Goal: Task Accomplishment & Management: Manage account settings

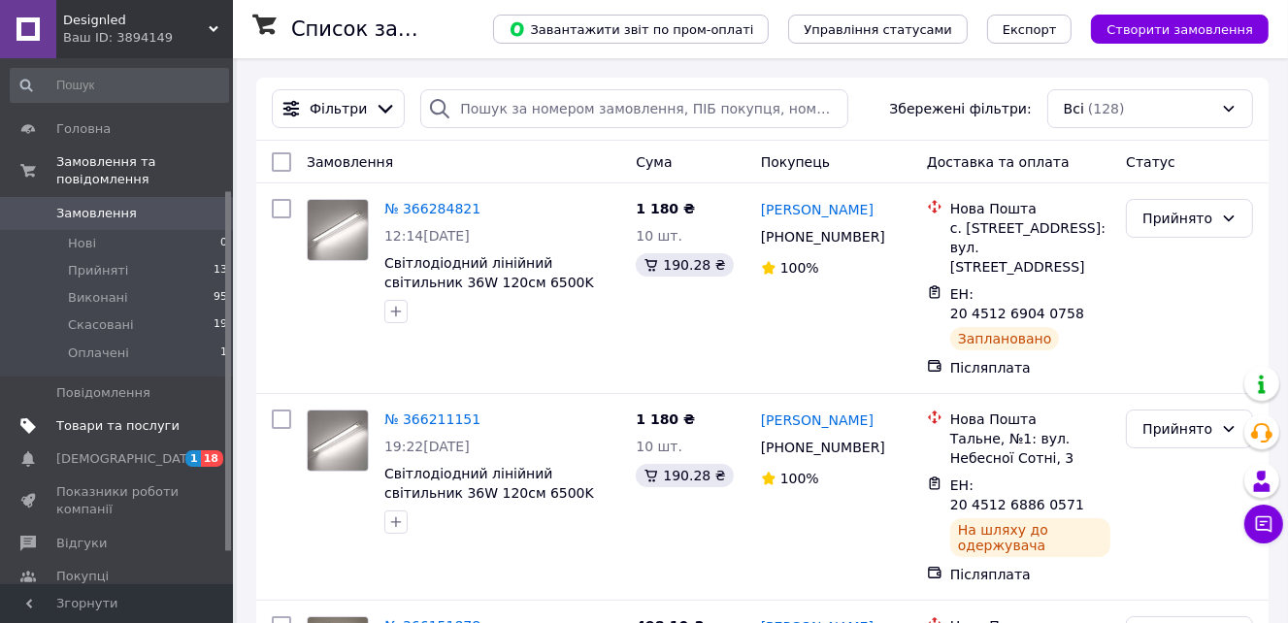
scroll to position [240, 0]
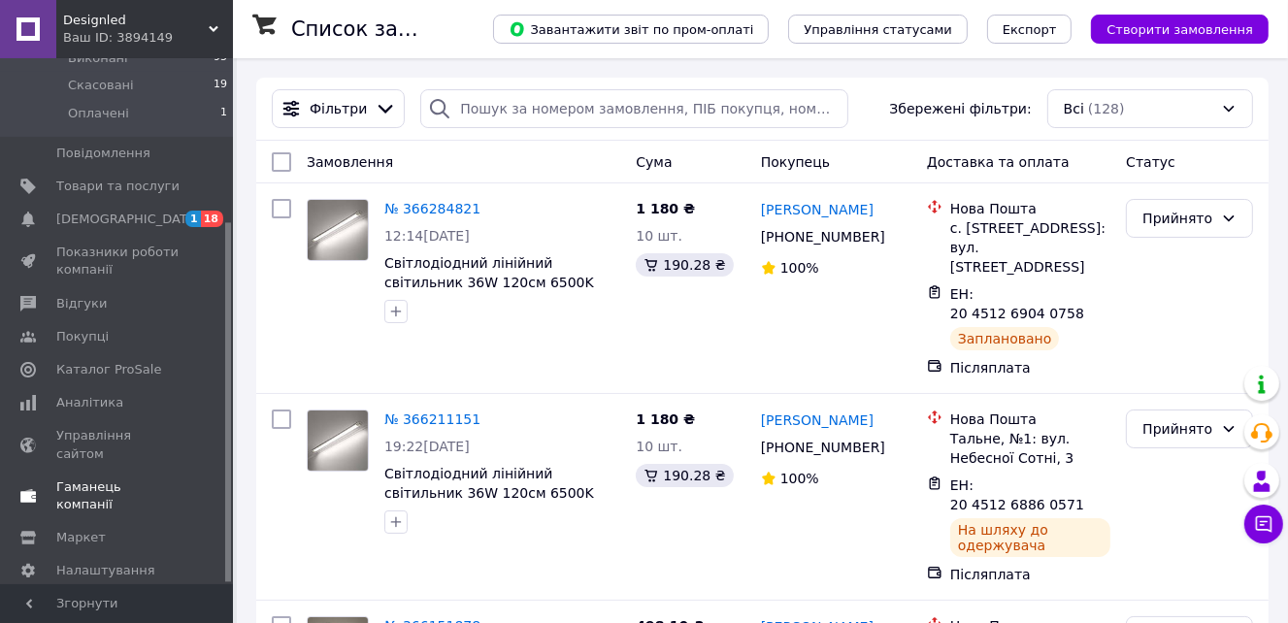
click at [97, 479] on span "Гаманець компанії" at bounding box center [117, 496] width 123 height 35
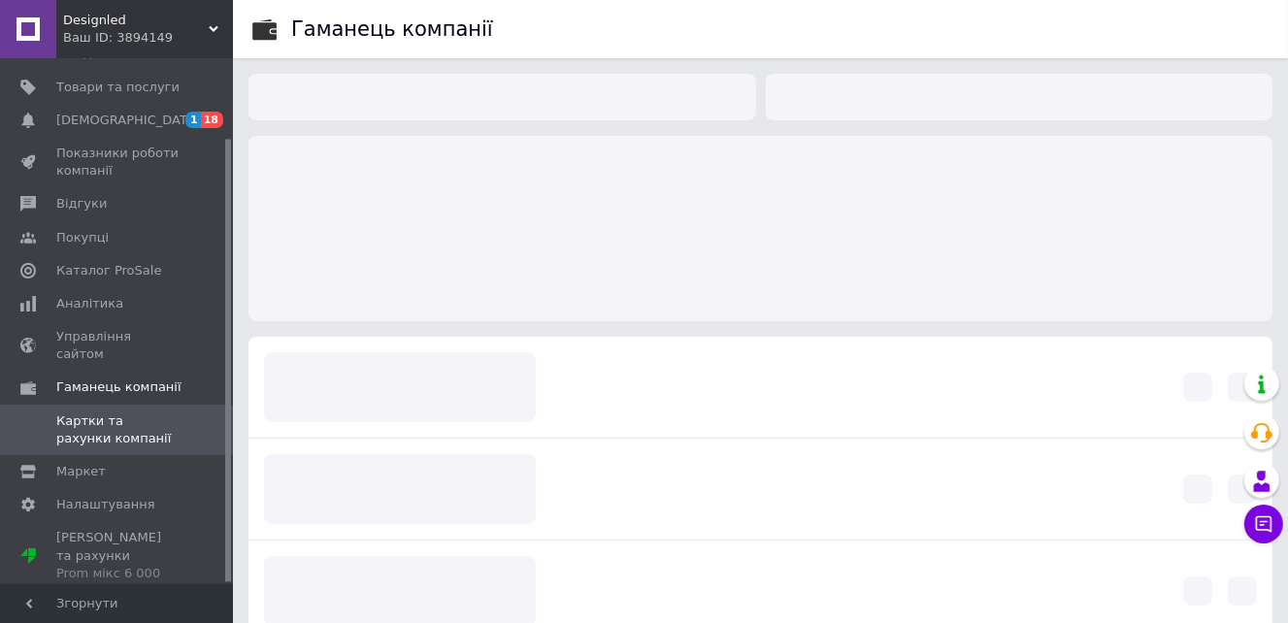
scroll to position [95, 0]
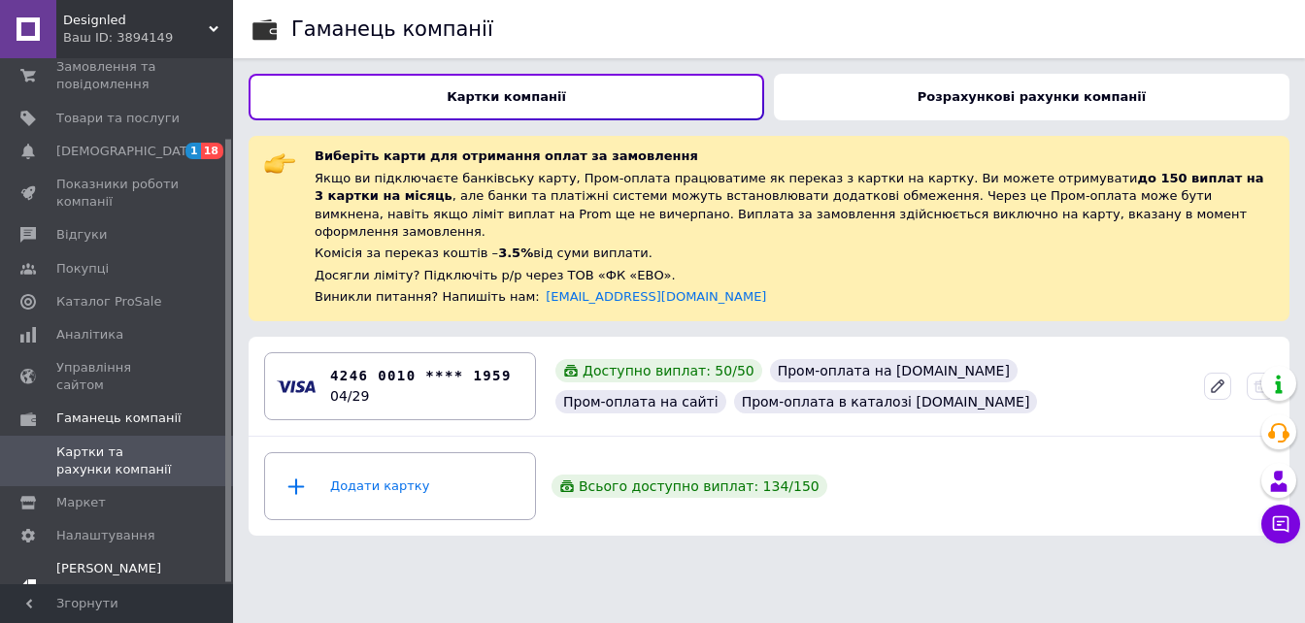
click at [87, 560] on span "[PERSON_NAME] та рахунки Prom мікс 6 000" at bounding box center [117, 586] width 123 height 53
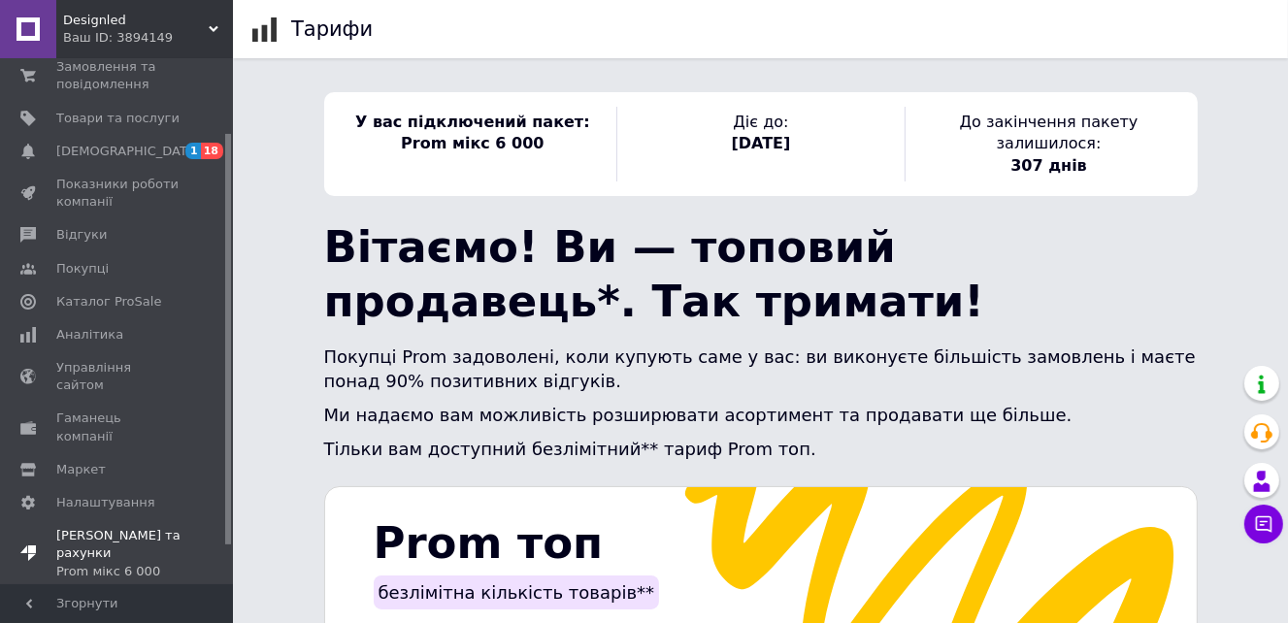
scroll to position [144, 0]
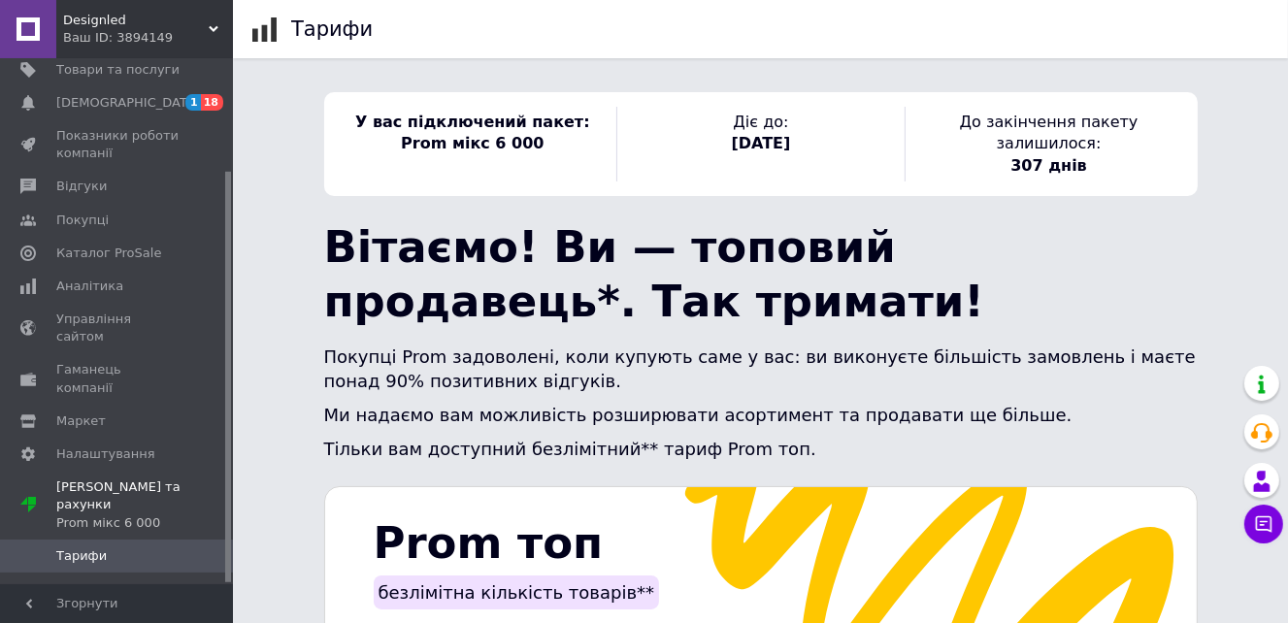
click at [70, 573] on link "Рахунки" at bounding box center [119, 589] width 239 height 33
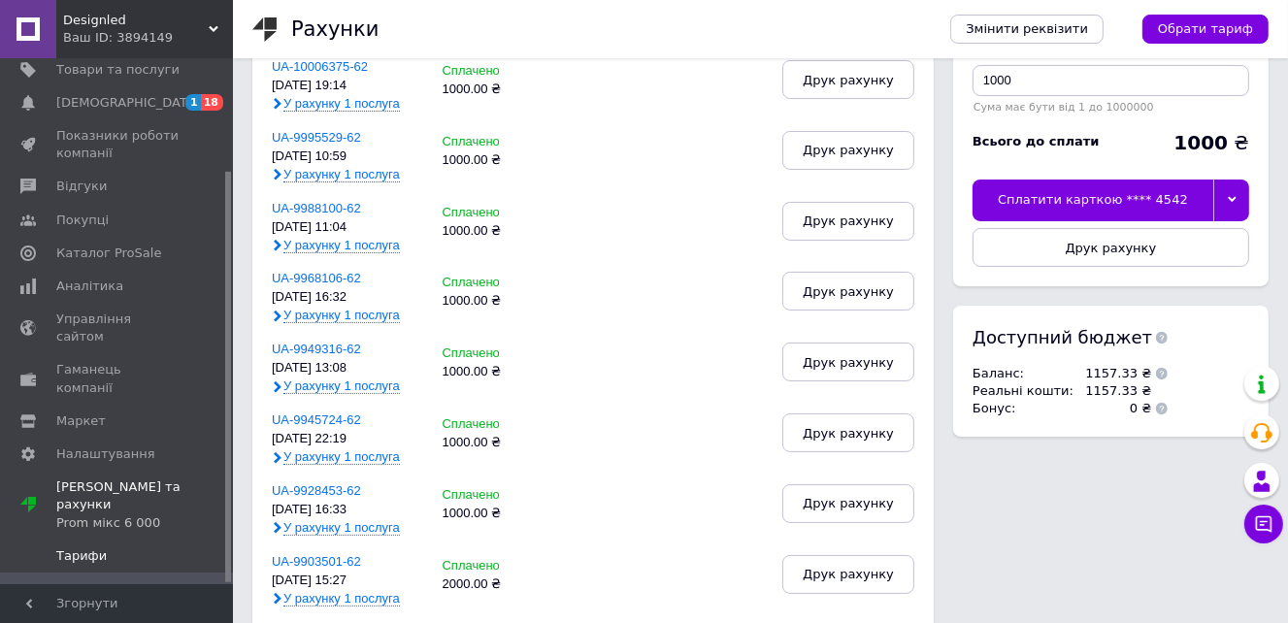
scroll to position [485, 0]
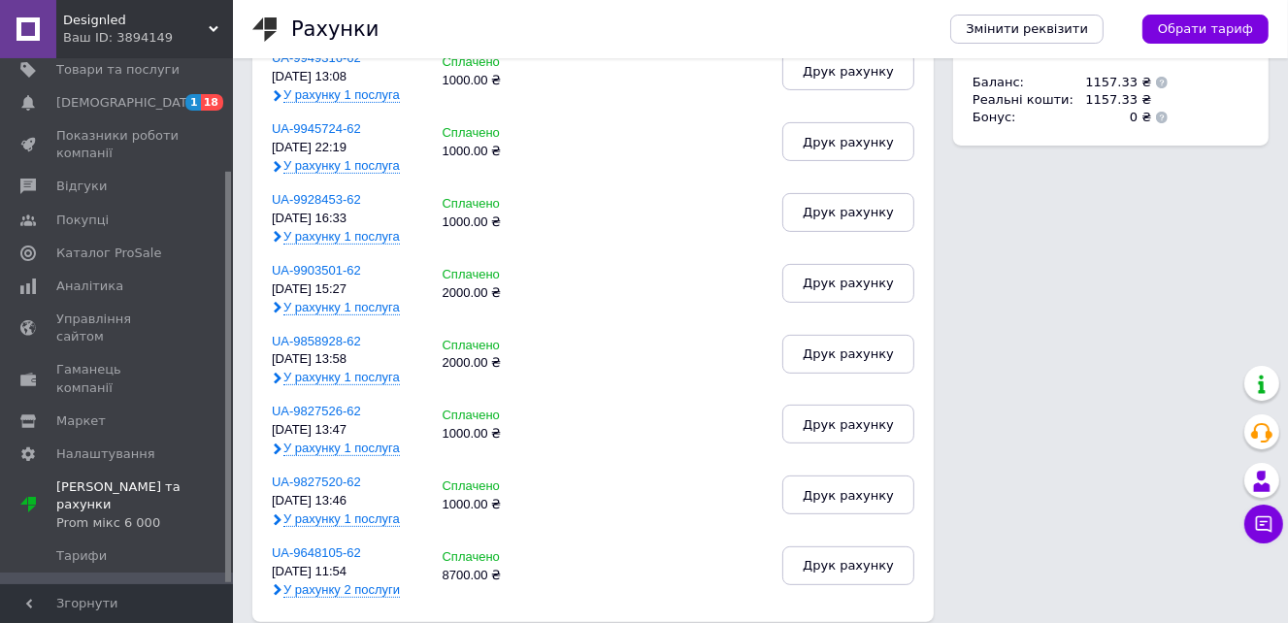
click at [96, 613] on span "Управління картами" at bounding box center [117, 630] width 123 height 35
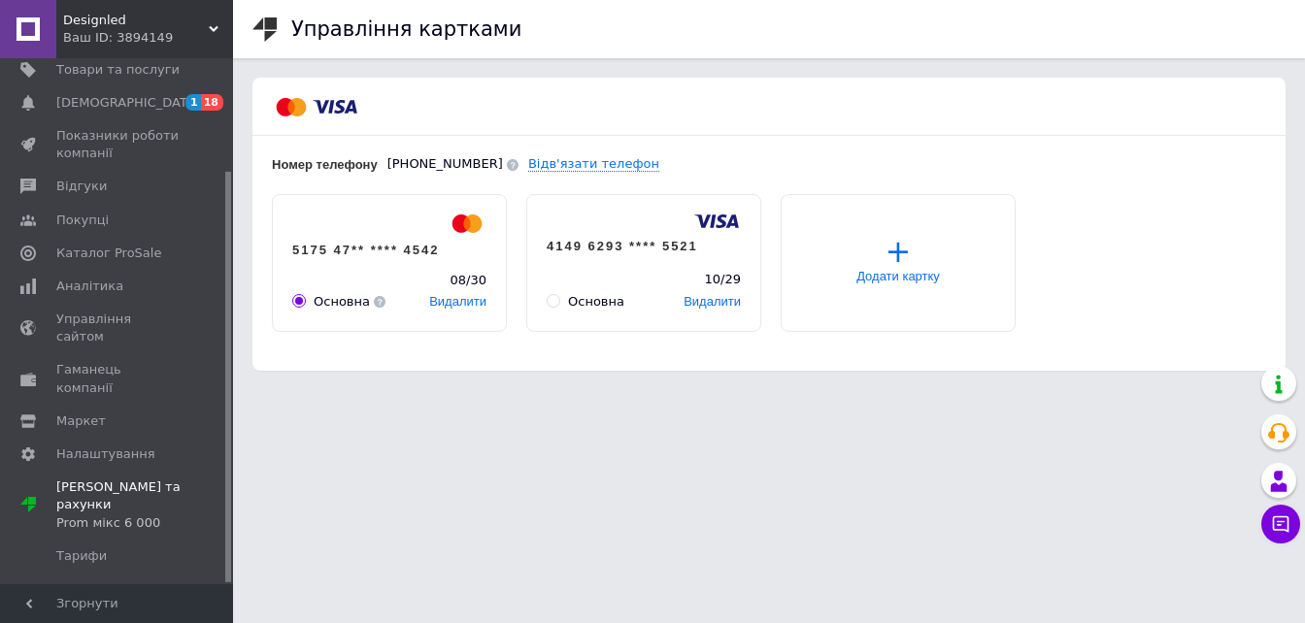
click at [575, 302] on div "Основна" at bounding box center [596, 301] width 56 height 17
click at [559, 302] on input "Основна" at bounding box center [553, 300] width 13 height 13
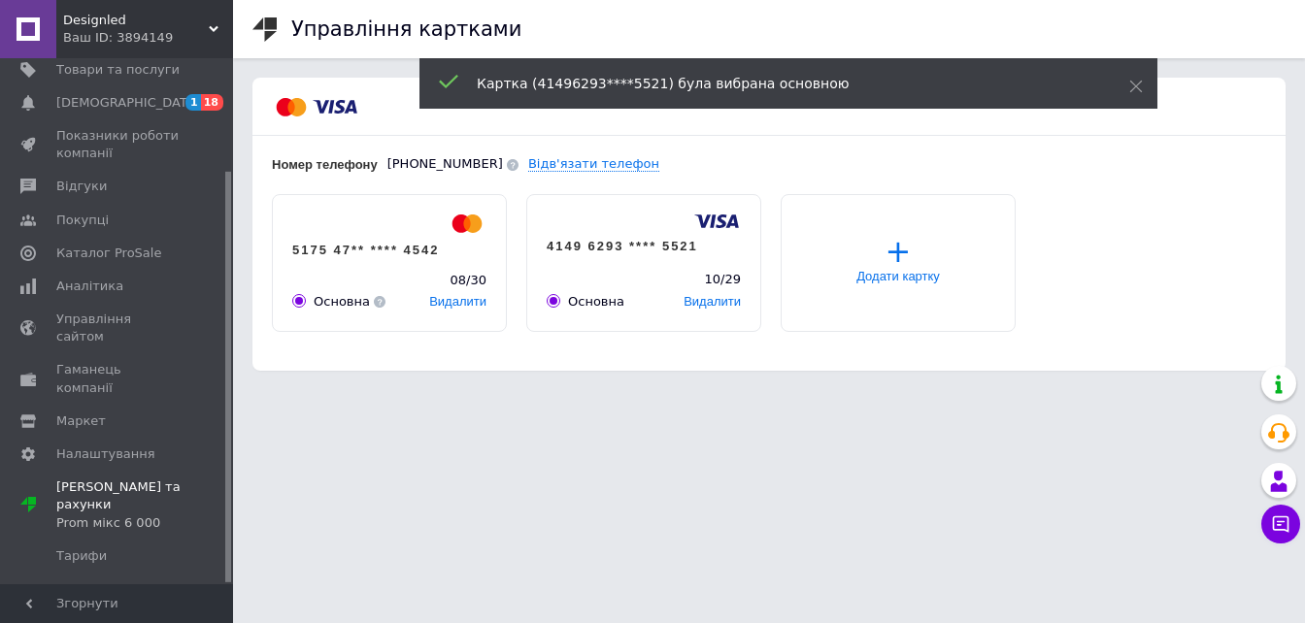
radio input "false"
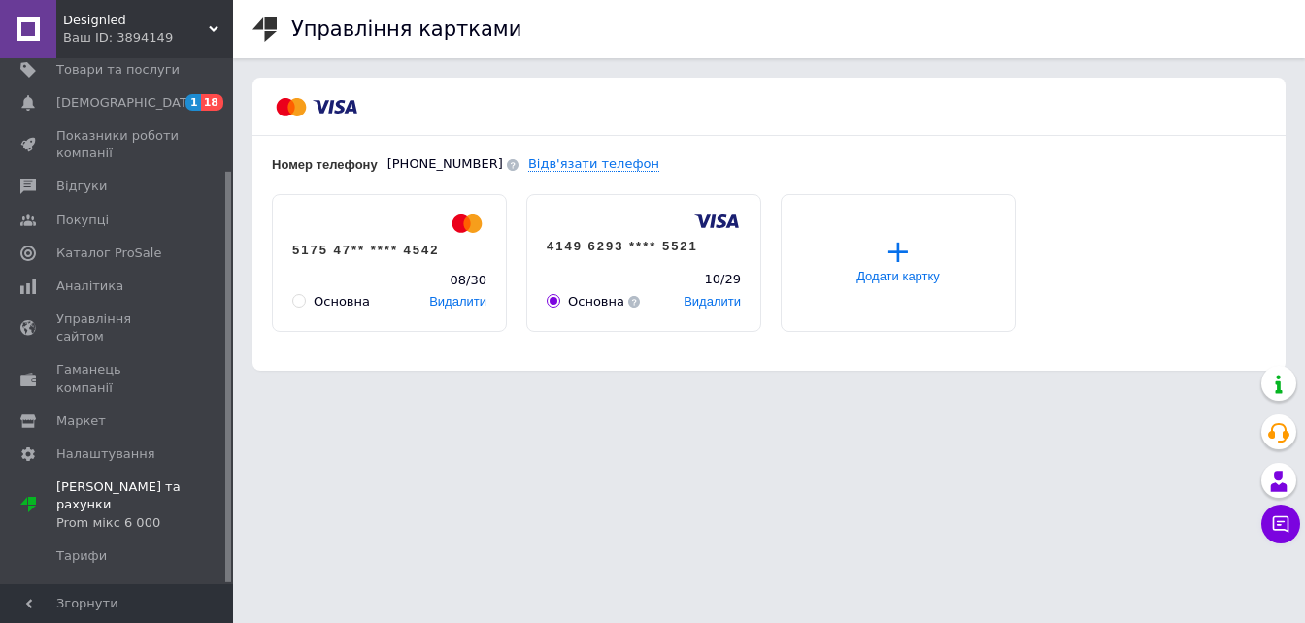
click at [893, 257] on span "+" at bounding box center [898, 251] width 26 height 37
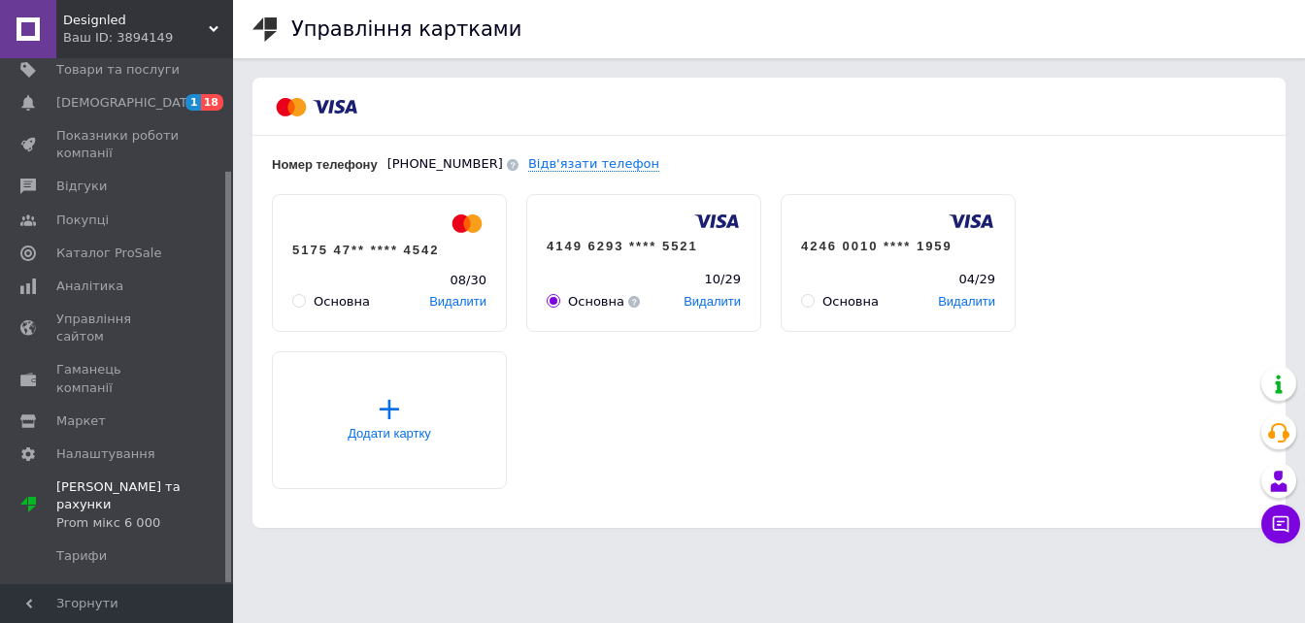
click at [827, 303] on div "Основна" at bounding box center [850, 301] width 56 height 17
click at [813, 303] on input "Основна" at bounding box center [807, 300] width 13 height 13
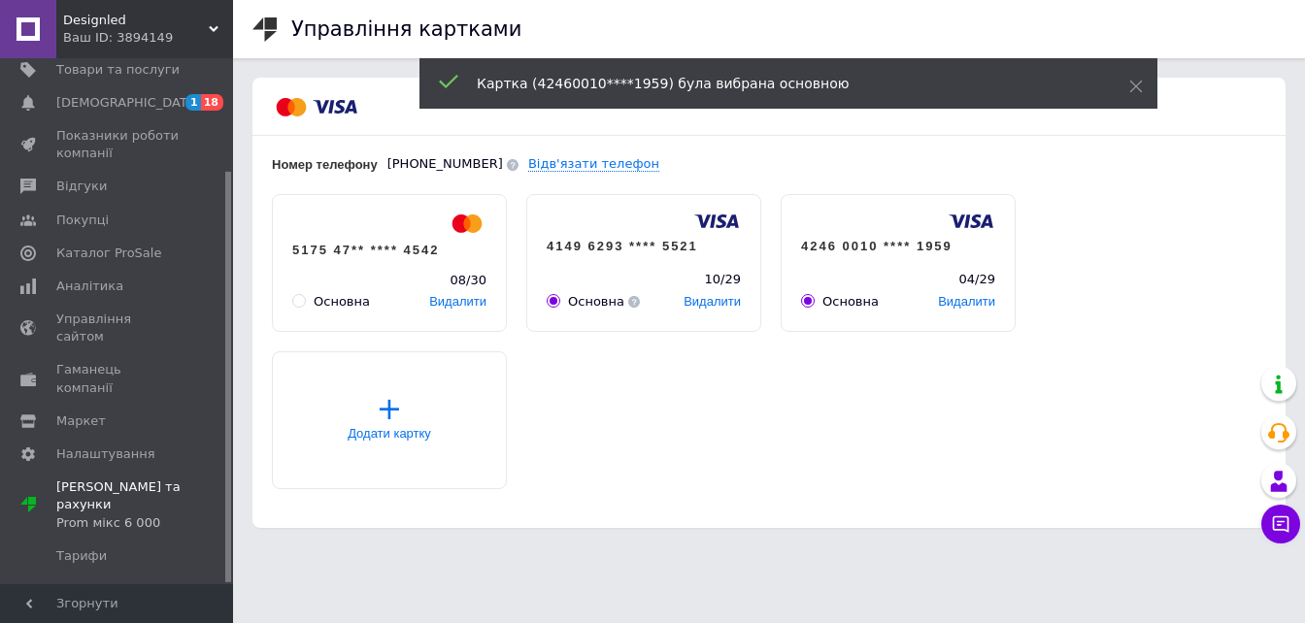
radio input "false"
radio input "true"
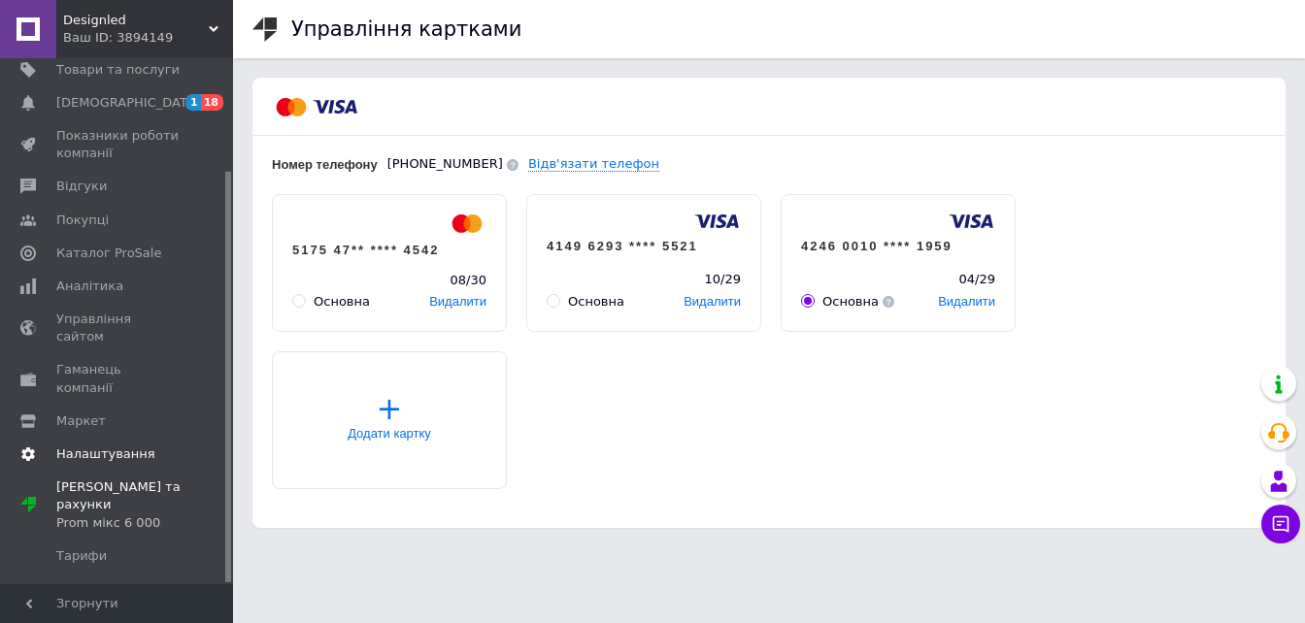
click at [102, 446] on span "Налаштування" at bounding box center [105, 454] width 99 height 17
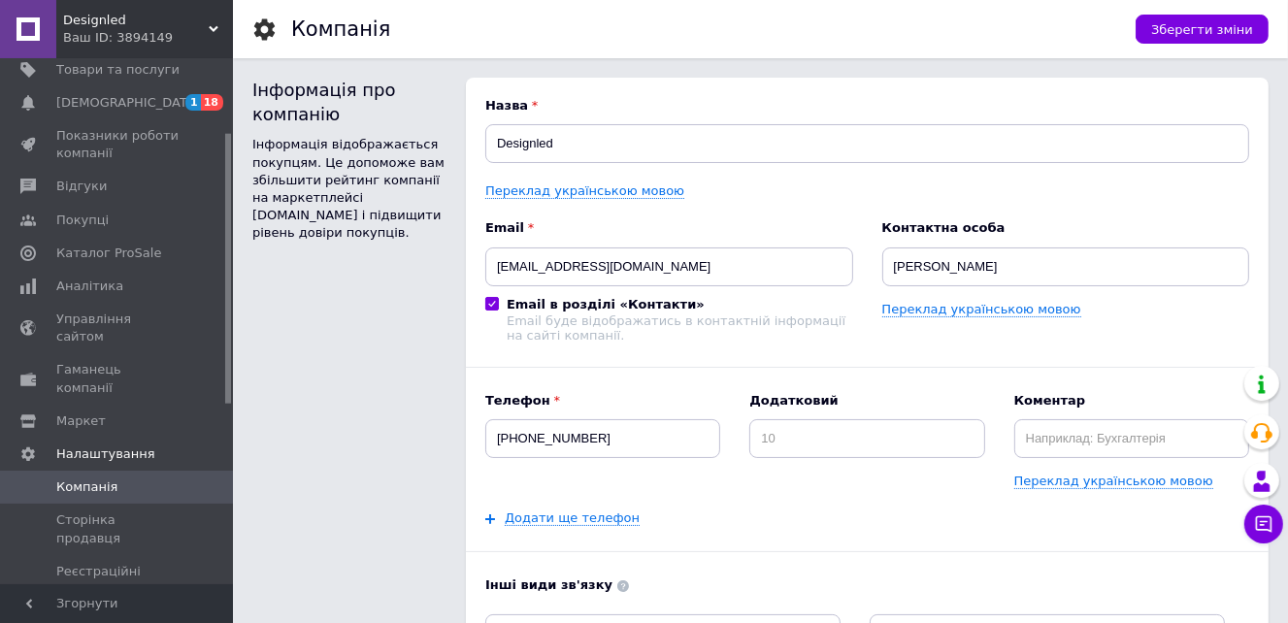
scroll to position [194, 0]
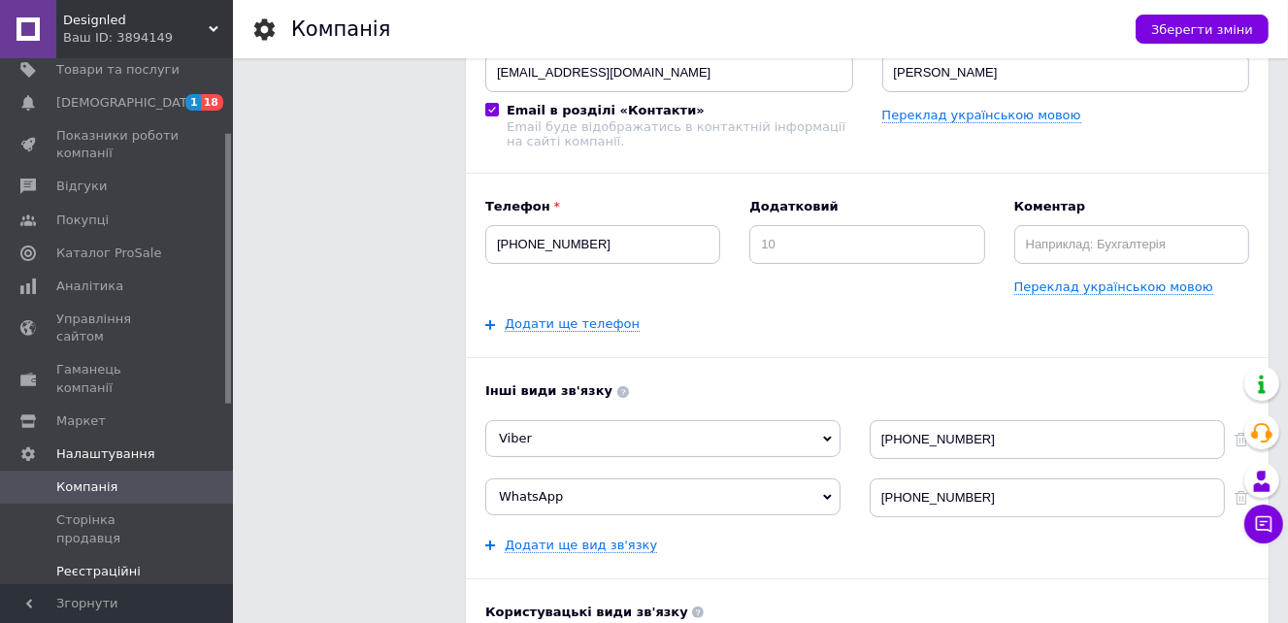
click at [102, 563] on span "Реєстраційні документи" at bounding box center [117, 580] width 123 height 35
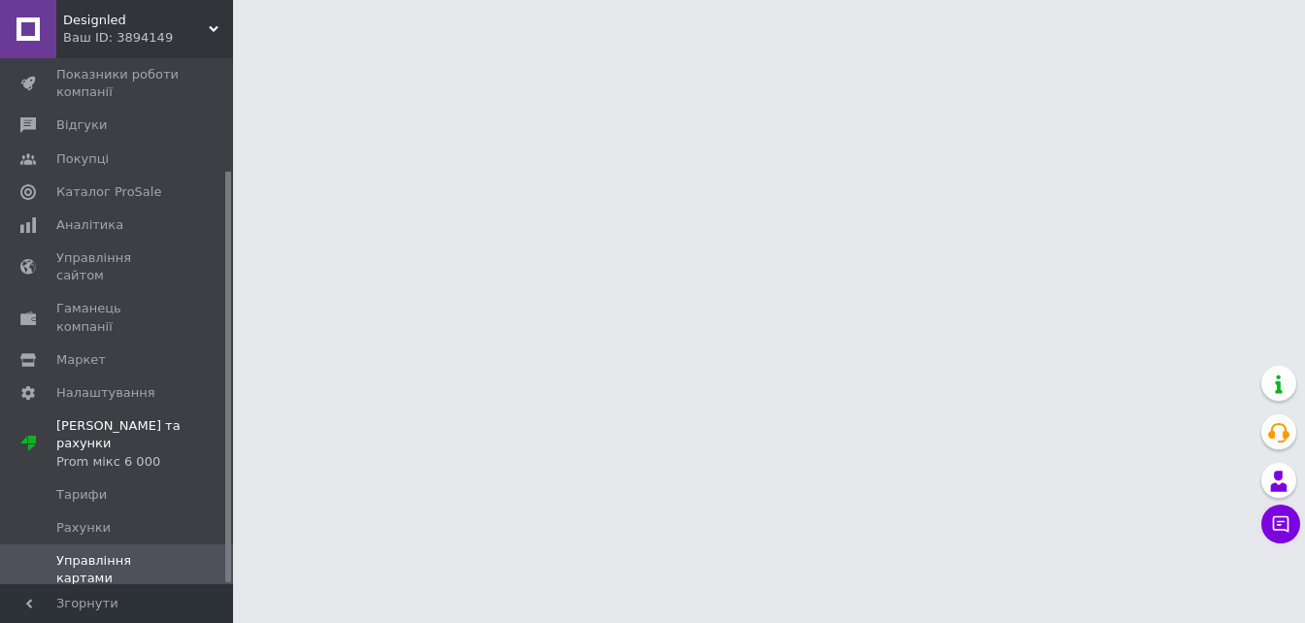
scroll to position [144, 0]
